Goal: Transaction & Acquisition: Download file/media

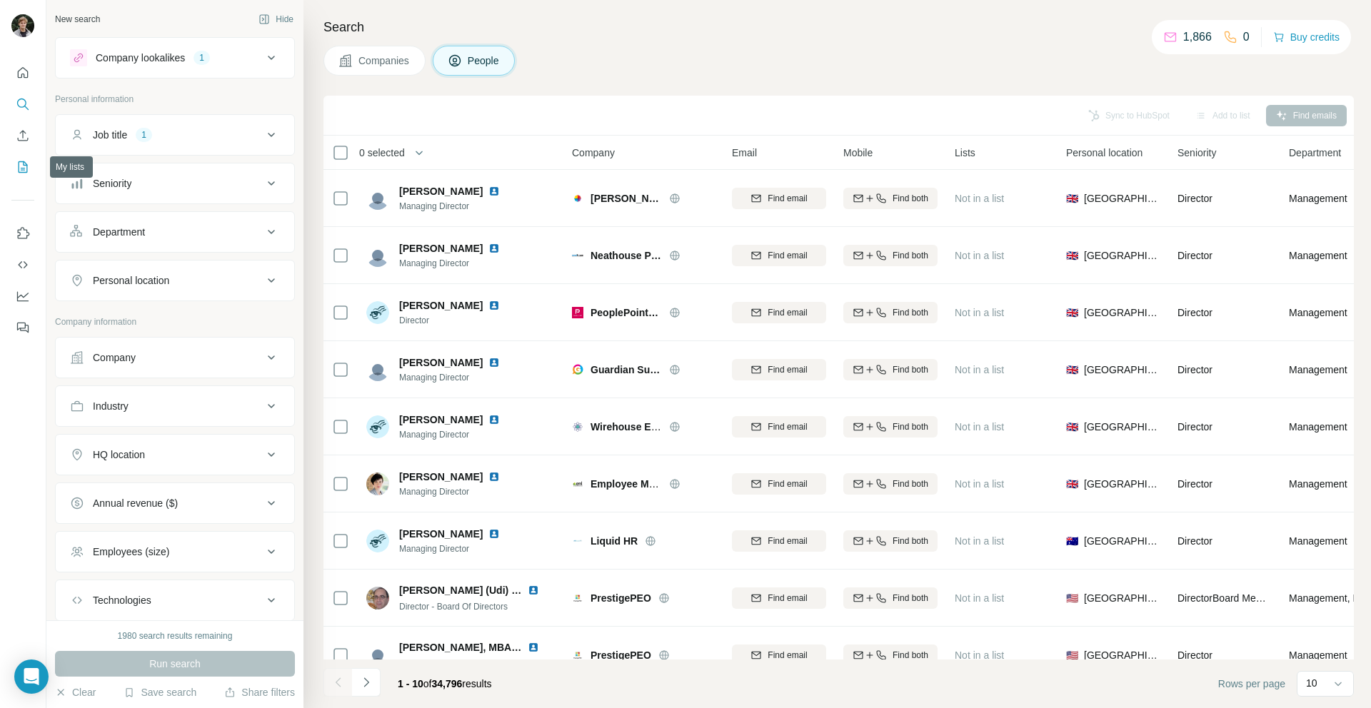
click at [22, 158] on button "My lists" at bounding box center [22, 167] width 23 height 26
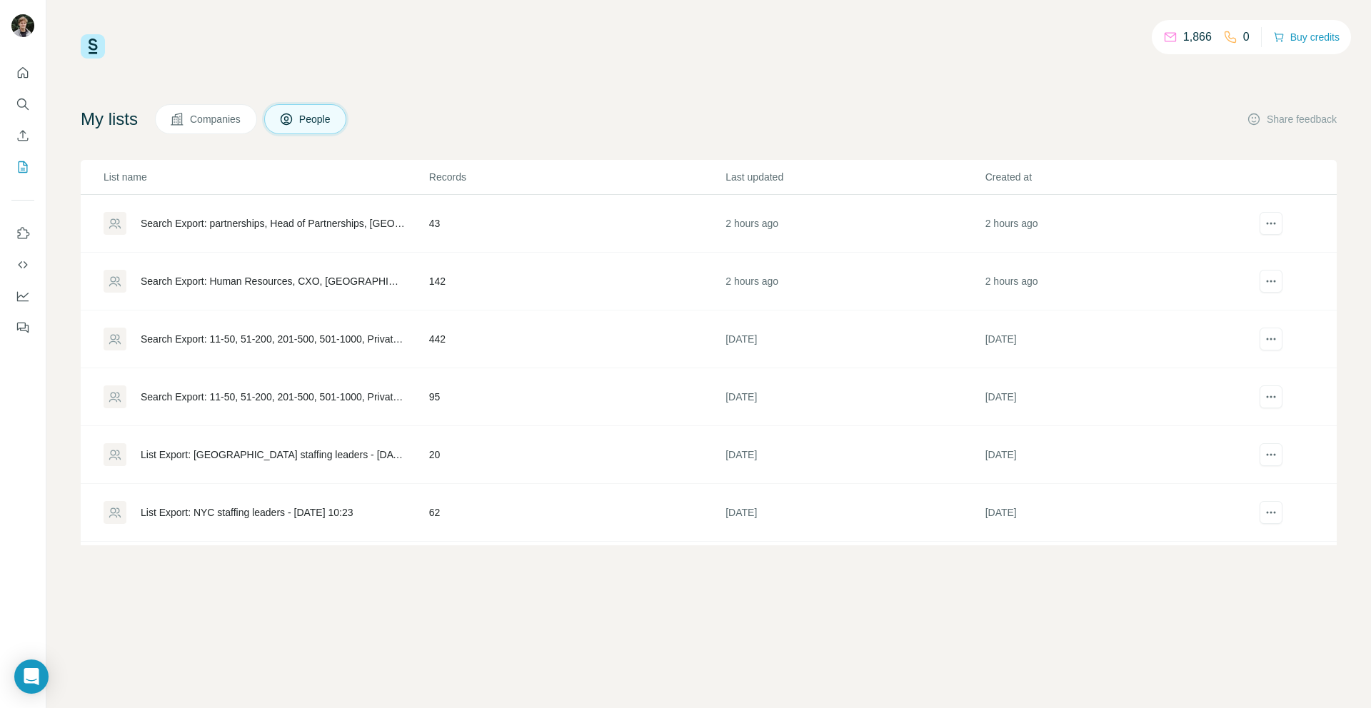
click at [729, 142] on div "My lists Companies People Share feedback List name Records Last updated Created…" at bounding box center [709, 324] width 1256 height 441
click at [1271, 286] on div at bounding box center [1270, 281] width 52 height 23
click at [1248, 304] on span "Download list as CSV" at bounding box center [1211, 310] width 96 height 14
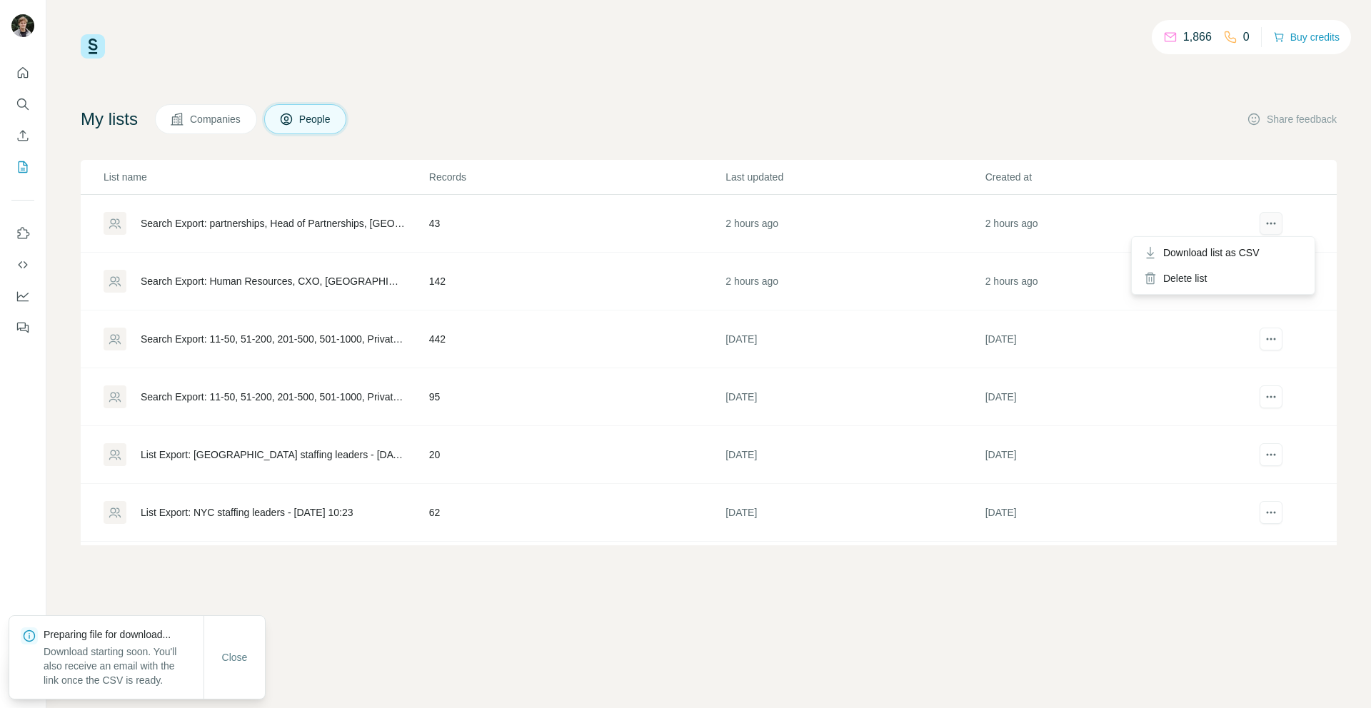
click at [1264, 218] on icon "actions" at bounding box center [1271, 223] width 14 height 14
click at [1186, 125] on div "My lists Companies People Share feedback" at bounding box center [709, 119] width 1256 height 30
click at [1219, 246] on span "Download list as CSV" at bounding box center [1211, 253] width 96 height 14
